Goal: Information Seeking & Learning: Learn about a topic

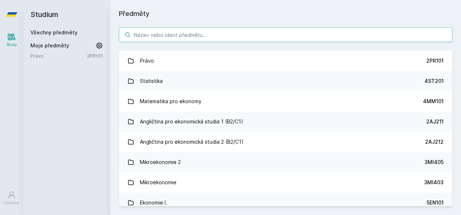
drag, startPoint x: 223, startPoint y: 34, endPoint x: 227, endPoint y: 34, distance: 4.0
click at [227, 34] on input "search" at bounding box center [285, 35] width 333 height 14
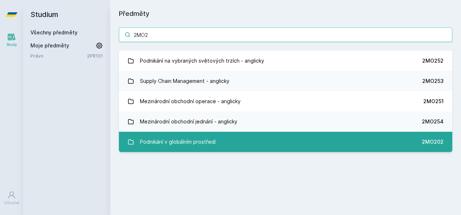
type input "2MO2"
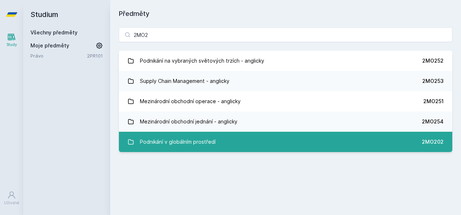
click at [254, 147] on link "Podnikání v globálním prostředí 2MO202" at bounding box center [285, 142] width 333 height 20
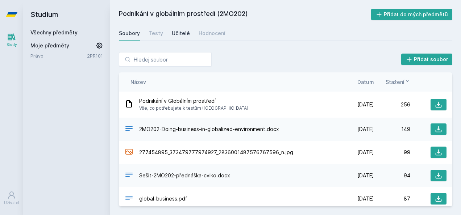
click at [186, 34] on div "Učitelé" at bounding box center [181, 33] width 18 height 7
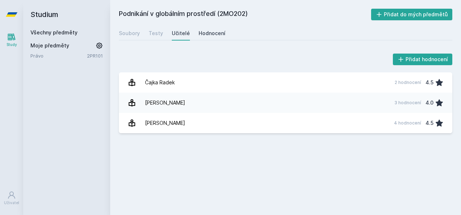
click at [212, 31] on div "Hodnocení" at bounding box center [211, 33] width 27 height 7
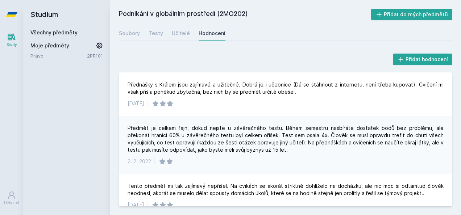
click at [67, 32] on link "Všechny předměty" at bounding box center [53, 32] width 47 height 6
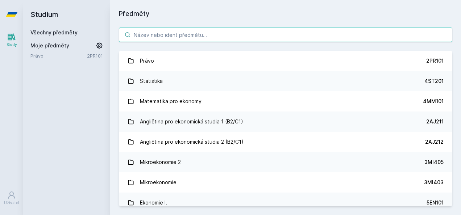
click at [156, 34] on input "search" at bounding box center [285, 35] width 333 height 14
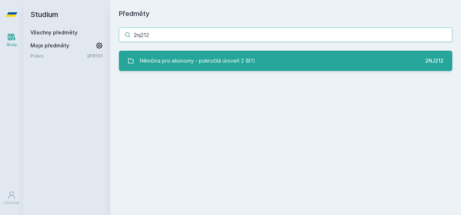
type input "2nj212"
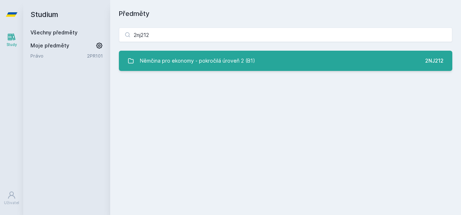
click at [208, 62] on div "Němčina pro ekonomy - pokročilá úroveň 2 (B1)" at bounding box center [197, 61] width 115 height 14
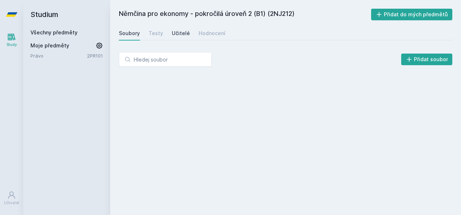
click at [183, 34] on div "Učitelé" at bounding box center [181, 33] width 18 height 7
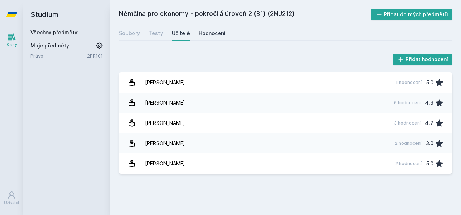
click at [205, 34] on div "Hodnocení" at bounding box center [211, 33] width 27 height 7
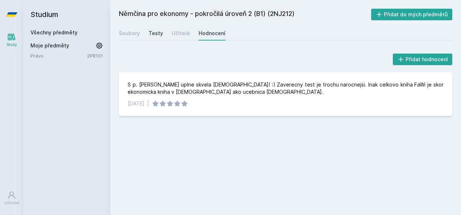
click at [161, 35] on div "Testy" at bounding box center [156, 33] width 14 height 7
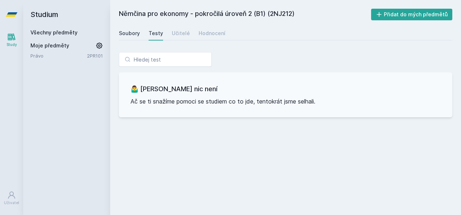
click at [135, 29] on link "Soubory" at bounding box center [129, 33] width 21 height 14
